Goal: Information Seeking & Learning: Learn about a topic

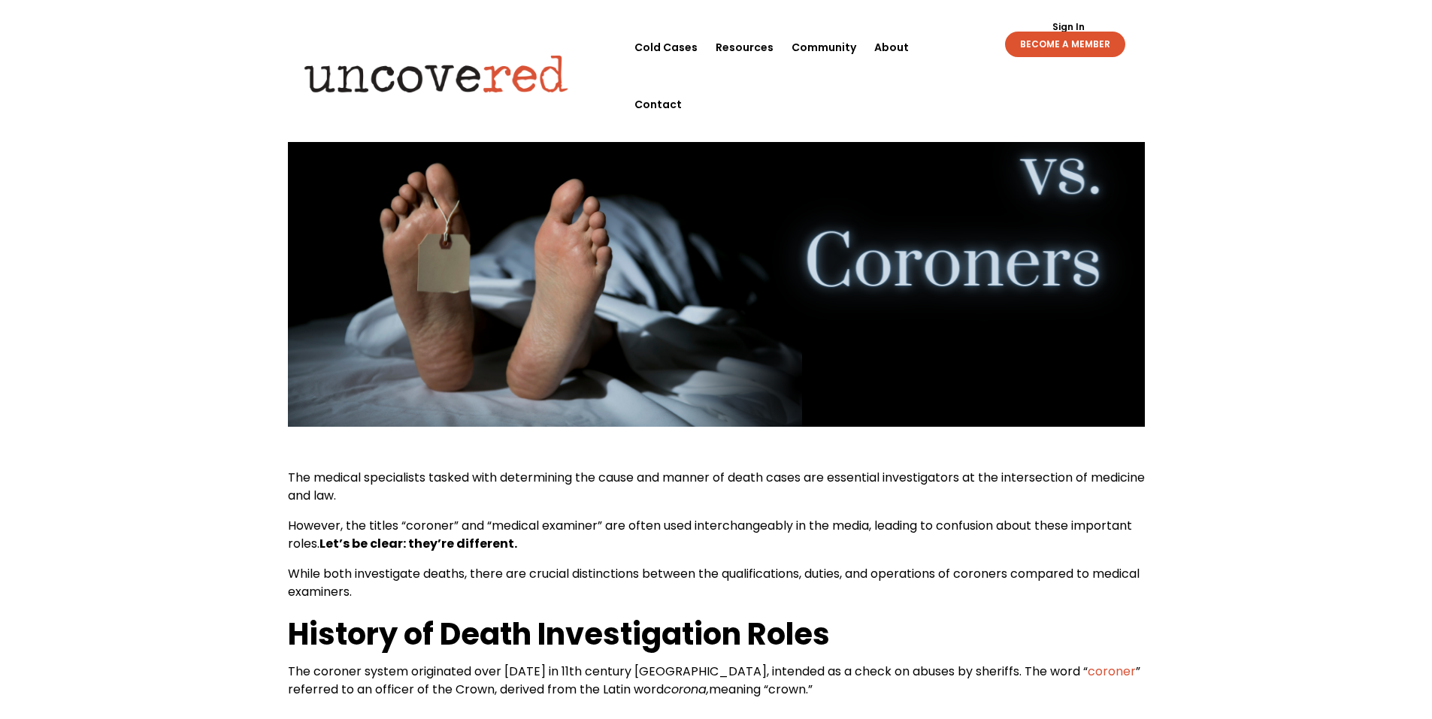
scroll to position [589, 0]
